Goal: Check status: Check status

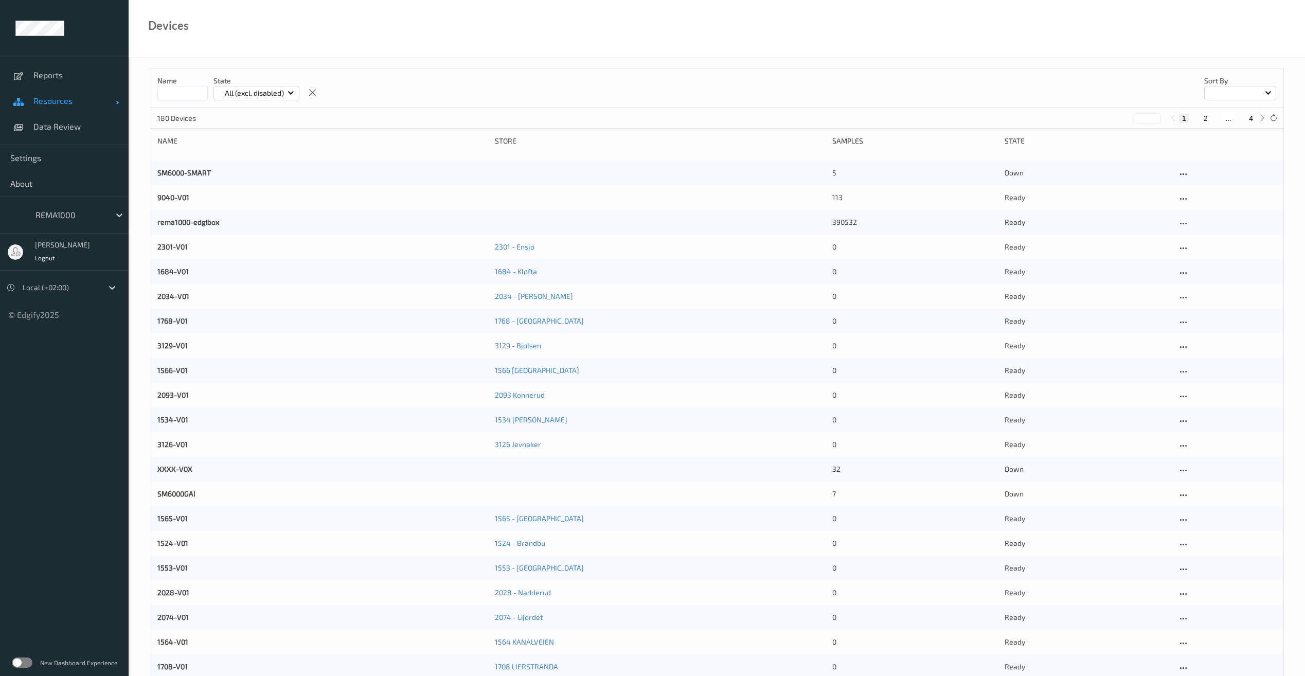
click at [60, 98] on span "Resources" at bounding box center [74, 101] width 82 height 10
click at [59, 122] on span "Devices" at bounding box center [75, 126] width 85 height 10
click at [169, 93] on input at bounding box center [182, 93] width 50 height 14
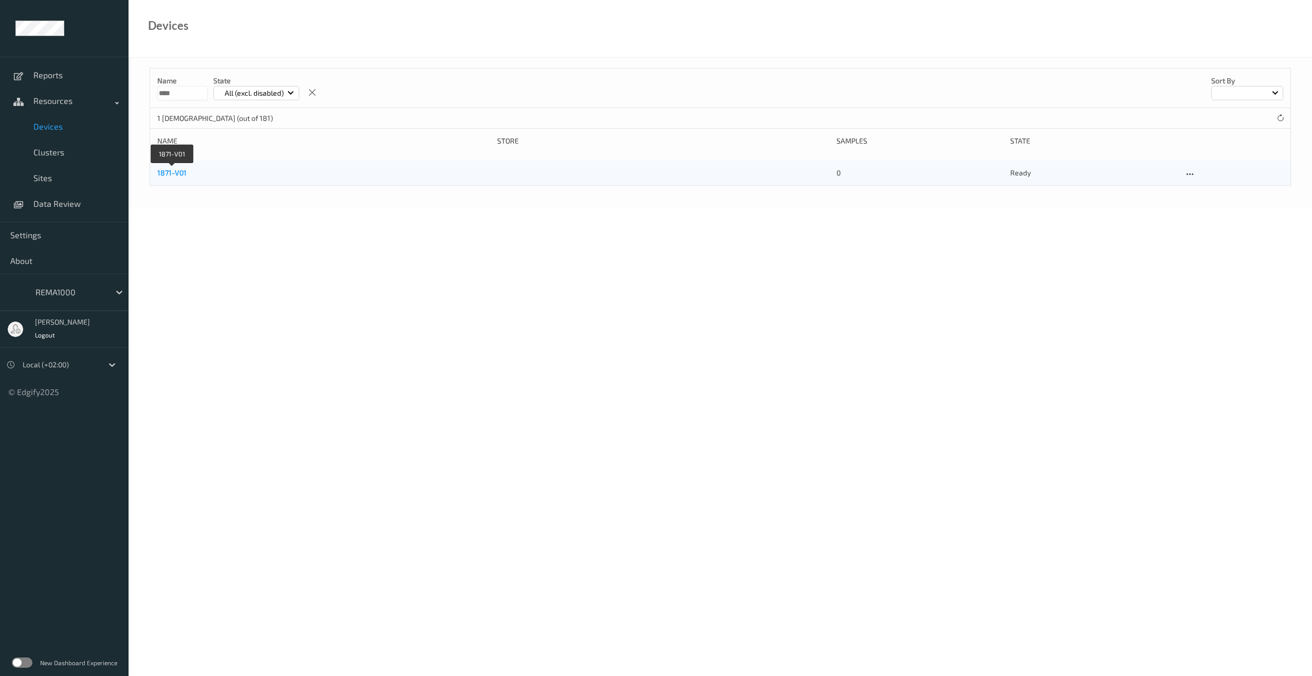
type input "****"
click at [180, 172] on link "1871-V01" at bounding box center [171, 172] width 29 height 9
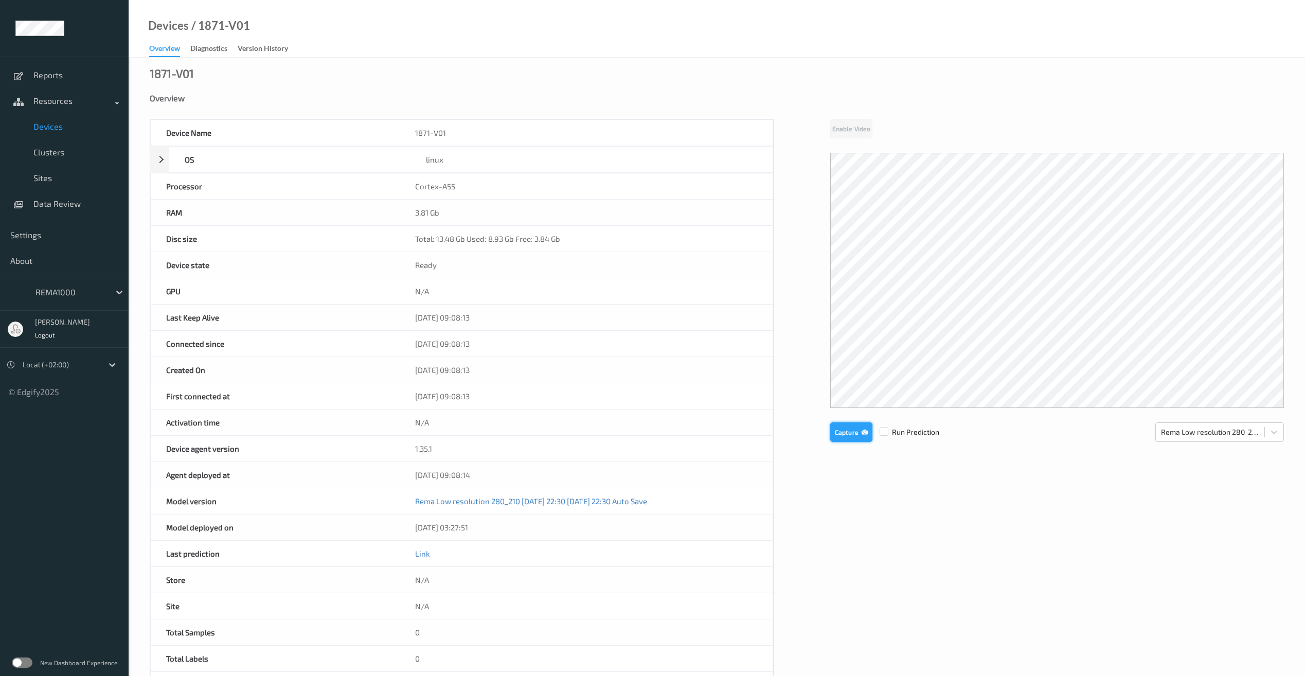
click at [846, 433] on button "Capture" at bounding box center [851, 432] width 42 height 20
click at [849, 516] on button "Capture" at bounding box center [851, 518] width 42 height 20
